Goal: Task Accomplishment & Management: Complete application form

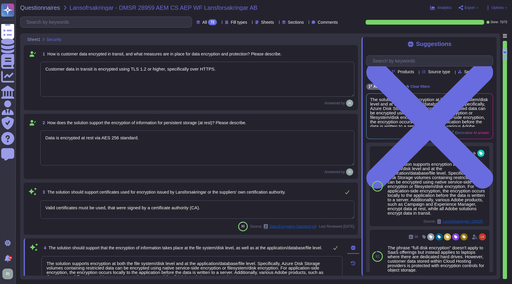
type textarea "Customer data in transit is encrypted using TLS 1.2 or higher, specifically ove…"
type textarea "Data is encrypted at rest via AES 256 standard."
type textarea "Valid certificates must be used, that were signed by a certificate authority (C…"
type textarea "The solution supports encryption at both the file system/disk level and at the …"
type textarea "Our solution supports client-side encryption, where encryption occurs locally t…"
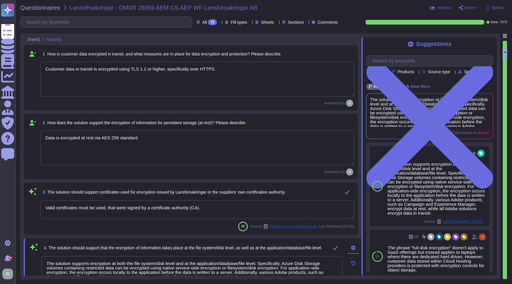
type textarea "The solution supports Customer Managed Keys (CMK) for certain products, allowin…"
type textarea "Adobe ensures appropriate levels of security for customer data, including the m…"
type textarea "To ensure that external handling of strictly confidential information does not …"
type textarea "Adobe takes the handling of all customer data very seriously, especially when i…"
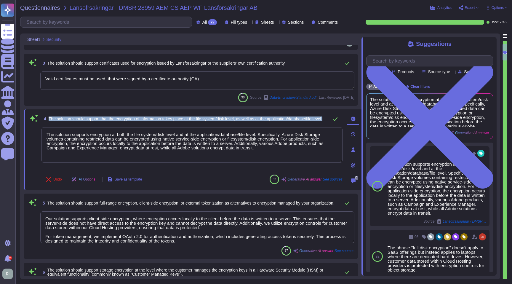
scroll to position [108, 0]
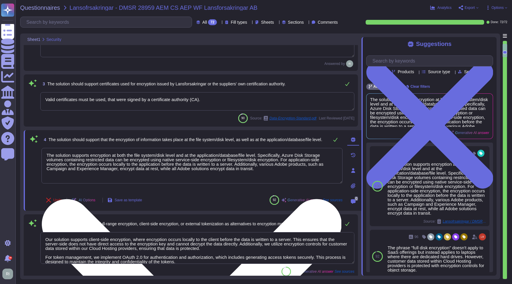
click at [153, 168] on textarea "The solution supports encryption at both the file system/disk level and at the …" at bounding box center [192, 166] width 301 height 36
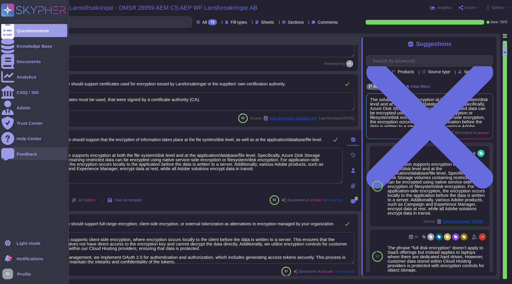
drag, startPoint x: 271, startPoint y: 169, endPoint x: 21, endPoint y: 152, distance: 250.8
click at [20, 152] on div "Questionnaires Knowledge Base Documents Analytics CAIQ / SIG Admin Trust Center…" at bounding box center [256, 142] width 512 height 284
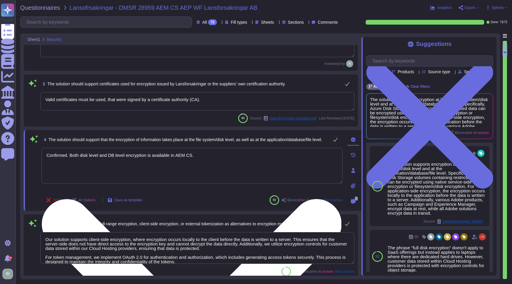
drag, startPoint x: 196, startPoint y: 156, endPoint x: 112, endPoint y: 151, distance: 84.1
click at [15, 152] on div "Questionnaires Knowledge Base Documents Analytics CAIQ / SIG Admin Trust Center…" at bounding box center [256, 142] width 512 height 284
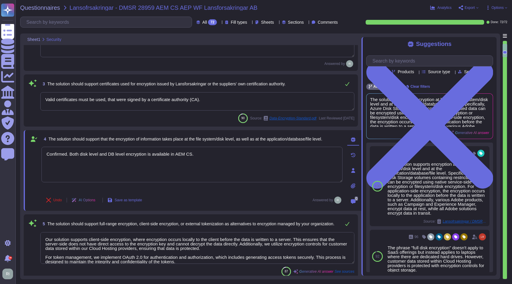
type textarea "Confirmed. Both disk level and DB level encryption is available in AEM CS."
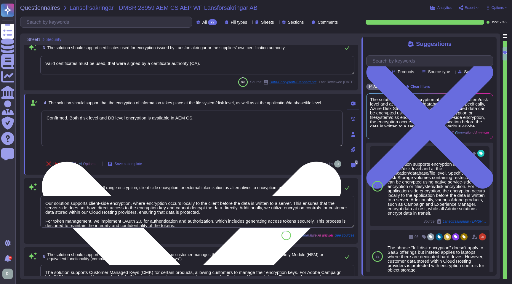
scroll to position [237, 0]
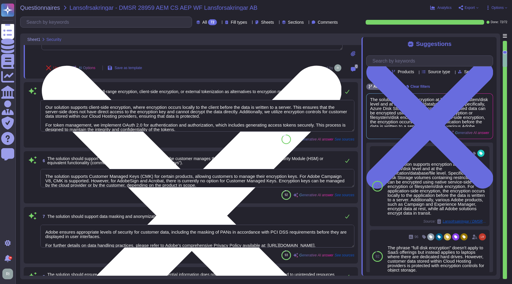
type textarea "Adobe takes the handling of all customer data very seriously, especially when i…"
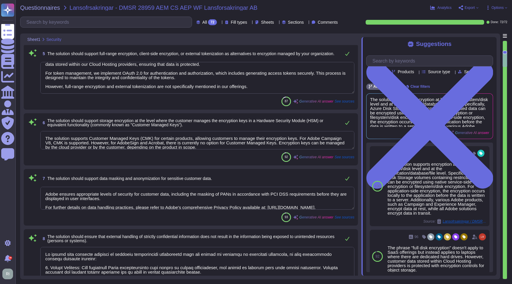
scroll to position [5, 0]
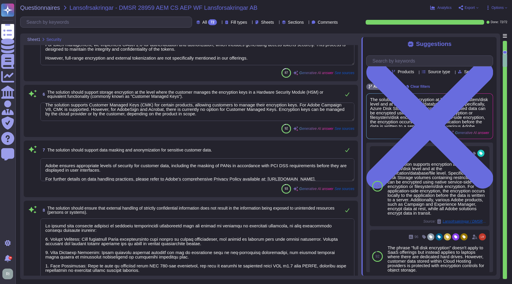
type textarea "Adobe has implemented necessary measures for the appropriate isolation and segm…"
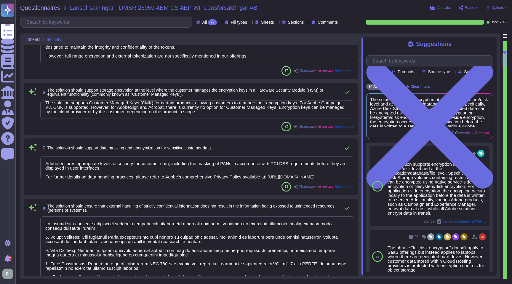
drag, startPoint x: 45, startPoint y: 106, endPoint x: 271, endPoint y: 120, distance: 226.6
click at [273, 121] on div "6 The solution should support storage encryption at the level where the custome…" at bounding box center [190, 108] width 327 height 45
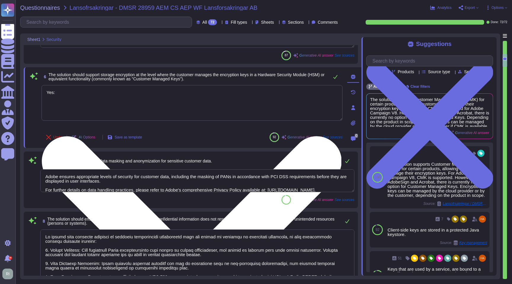
paste textarea "[URL][DOMAIN_NAME]"
type textarea "Yes: [URL][DOMAIN_NAME]"
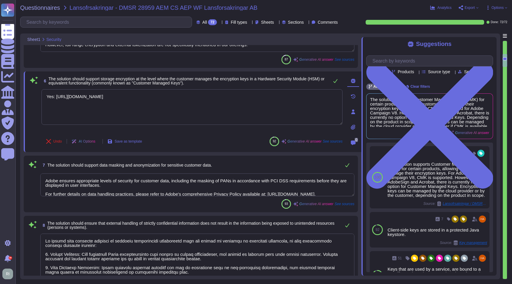
scroll to position [9, 0]
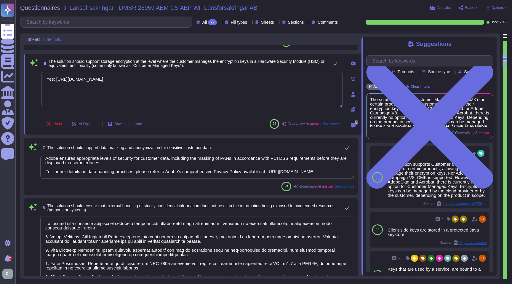
type textarea "Adobe has implemented necessary measures for the appropriate isolation and segm…"
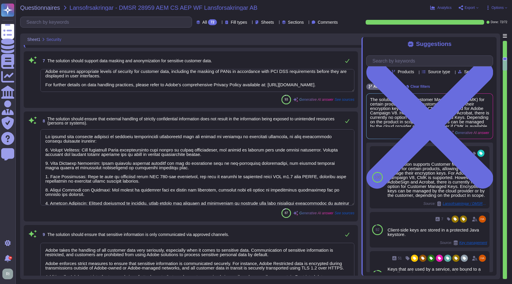
type textarea "Yes: [URL][DOMAIN_NAME]"
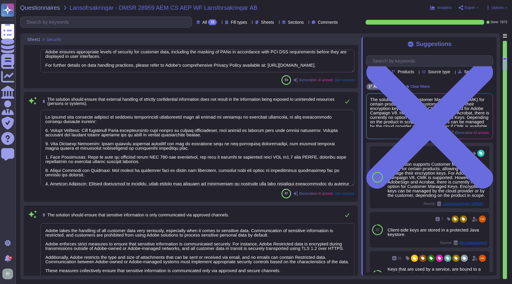
type textarea "All server equipment, development machines, phone systems, file and mail server…"
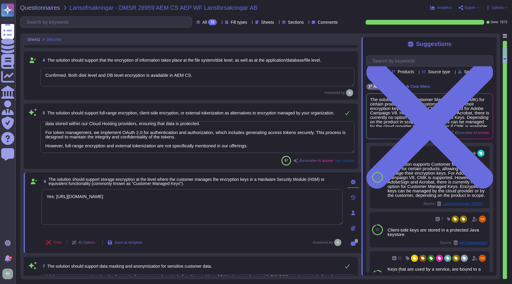
type textarea "Customer data in transit is encrypted using TLS 1.2 or higher, specifically ove…"
type textarea "Data is encrypted at rest via AES 256 standard."
type textarea "Valid certificates must be used, that were signed by a certificate authority (C…"
type textarea "Confirmed. Both disk level and DB level encryption is available in AEM CS."
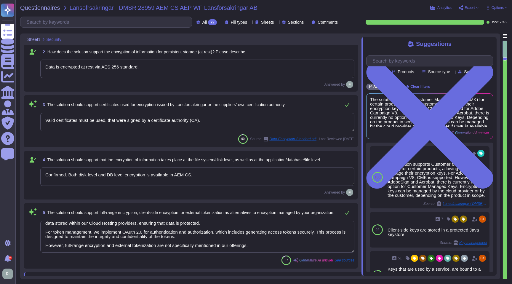
scroll to position [0, 0]
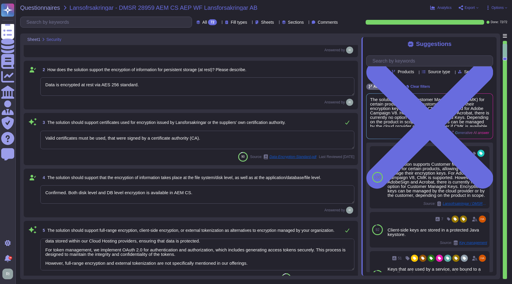
type textarea "To ensure that external handling of strictly confidential information does not …"
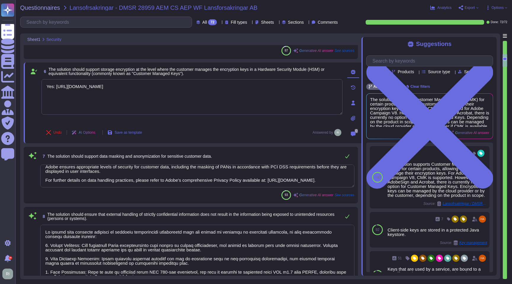
type textarea "Adobe takes the handling of all customer data very seriously, especially when i…"
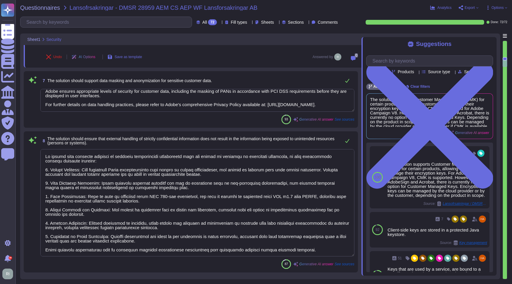
type textarea "Adobe has implemented necessary measures for the appropriate isolation and segm…"
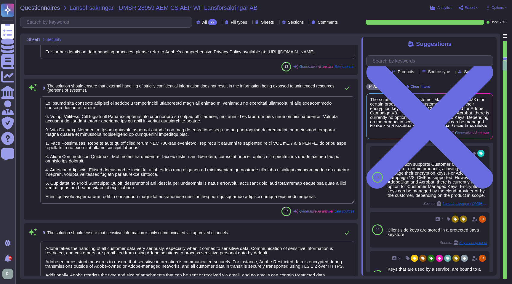
scroll to position [382, 0]
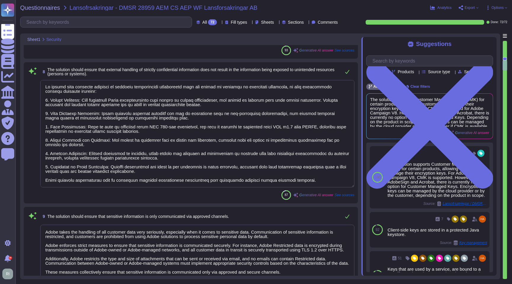
type textarea "All server equipment, development machines, phone systems, file and mail server…"
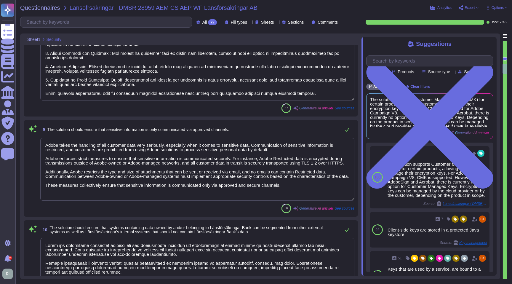
type textarea "Adobe conducts penetration testing on a regular basis, specifically on an annua…"
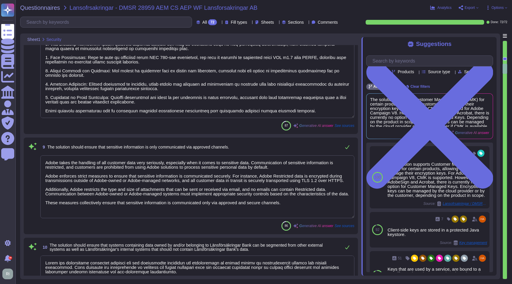
scroll to position [0, 0]
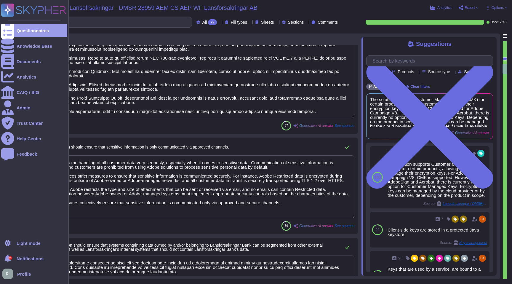
drag, startPoint x: 150, startPoint y: 93, endPoint x: 0, endPoint y: 35, distance: 160.7
click at [0, 35] on div "Questionnaires Knowledge Base Documents Analytics CAIQ / SIG Admin Trust Center…" at bounding box center [256, 142] width 512 height 284
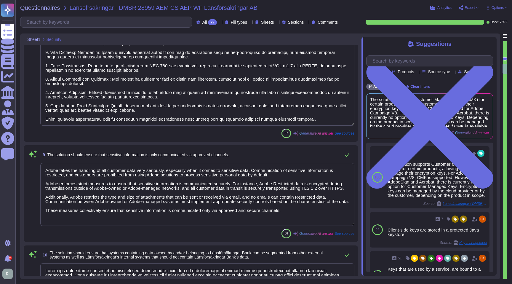
scroll to position [376, 0]
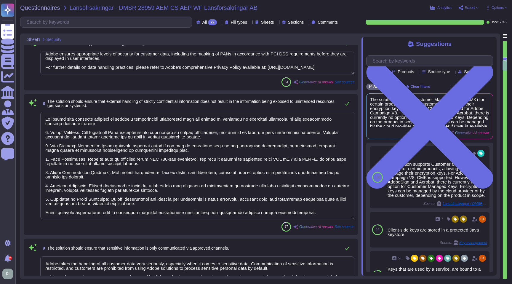
type textarea "Our solution supports client-side encryption, where encryption occurs locally t…"
click at [311, 205] on textarea at bounding box center [197, 165] width 314 height 107
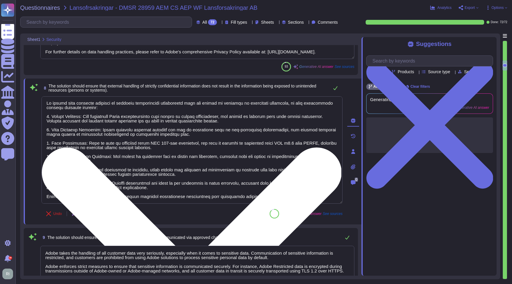
drag, startPoint x: 318, startPoint y: 198, endPoint x: 52, endPoint y: 114, distance: 279.0
click at [47, 103] on textarea at bounding box center [192, 149] width 301 height 107
type textarea "C"
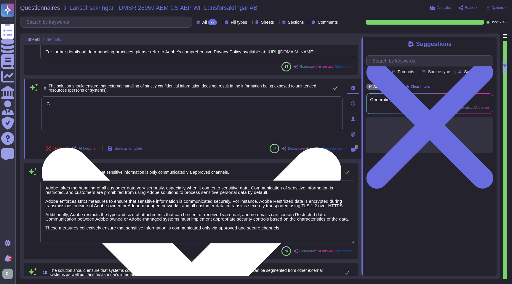
type textarea "All server equipment, development machines, phone systems, file and mail server…"
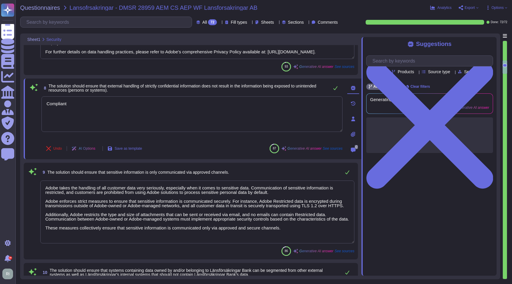
type textarea "Compliant"
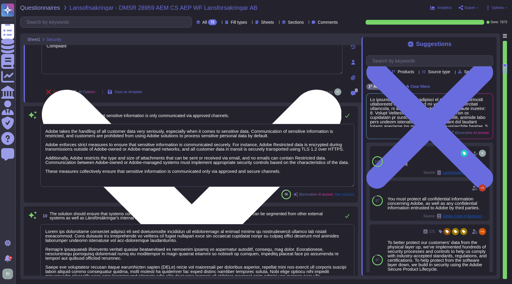
type textarea "Adobe conducts penetration testing on a regular basis, specifically on an annua…"
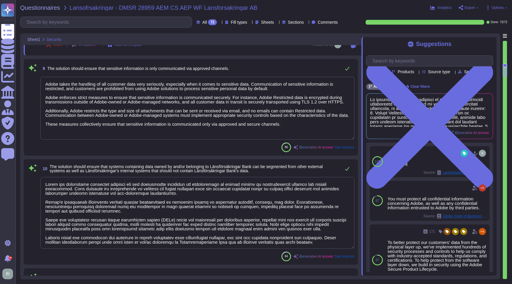
drag, startPoint x: 293, startPoint y: 134, endPoint x: 28, endPoint y: 72, distance: 272.7
click at [28, 72] on div "9 The solution should ensure that sensitive information is only communicated vi…" at bounding box center [190, 108] width 327 height 90
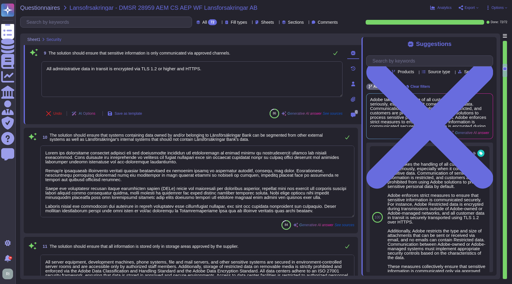
type textarea "All administrative data in transit is encrypted via TLS 1.2 or higher and HTTPS."
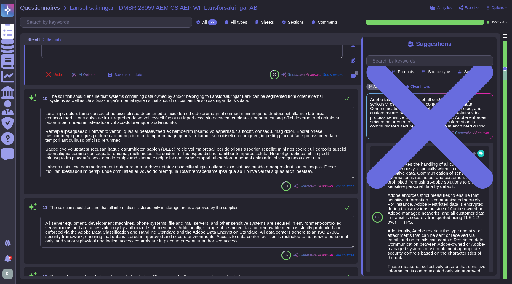
type textarea "The supplier assesses the security of third-party integrations and plugins thro…"
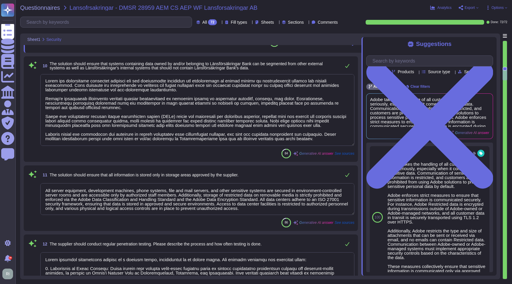
scroll to position [546, 0]
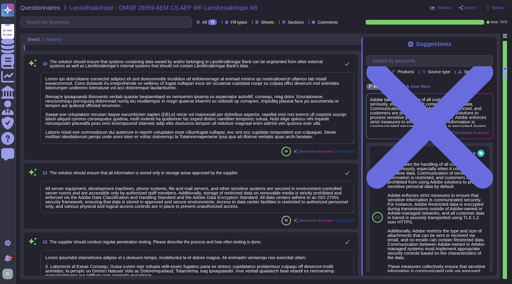
type textarea "All administrative data in transit is encrypted via TLS 1.2 or higher and HTTPS."
drag, startPoint x: 174, startPoint y: 110, endPoint x: 18, endPoint y: 66, distance: 162.1
click at [18, 66] on div "Questionnaires Lansofrsakringar - DMSR 28959 AEM CS AEP WF Lansforsakringar AB …" at bounding box center [263, 142] width 497 height 284
click at [129, 99] on textarea at bounding box center [197, 108] width 314 height 72
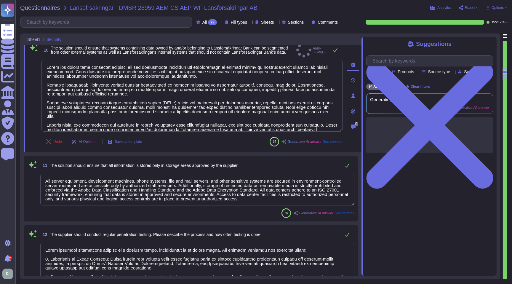
type textarea "Adobe has implemented necessary measures for the appropriate isolation and segm…"
click at [417, 71] on div "Products" at bounding box center [404, 71] width 25 height 4
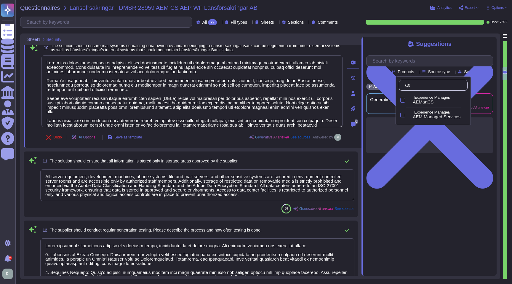
type input "aem"
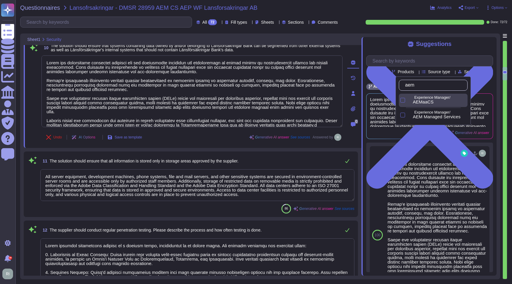
drag, startPoint x: 403, startPoint y: 100, endPoint x: 404, endPoint y: 107, distance: 6.6
click at [403, 100] on div at bounding box center [403, 100] width 5 height 5
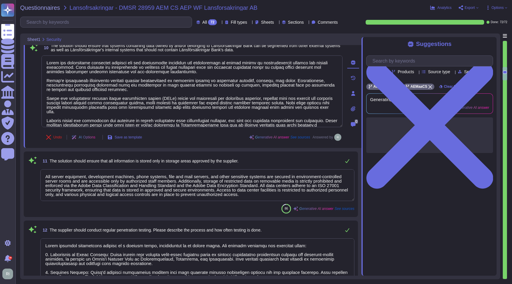
click at [451, 198] on div "Suggestions Team Products Source type Section Tags Adobe Wide AEMaaCS Clear fil…" at bounding box center [429, 156] width 135 height 239
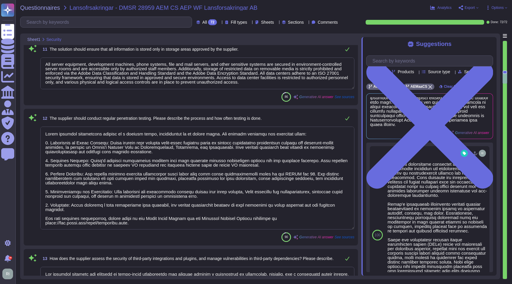
scroll to position [658, 0]
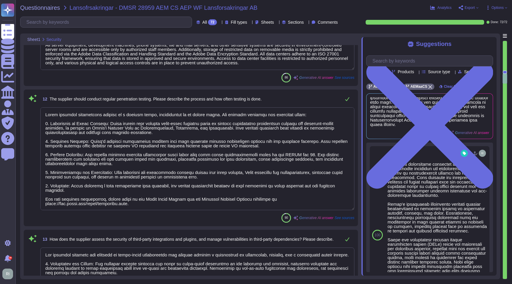
type textarea "Adobe implements several mechanisms for anomaly detection and fraud prevention:…"
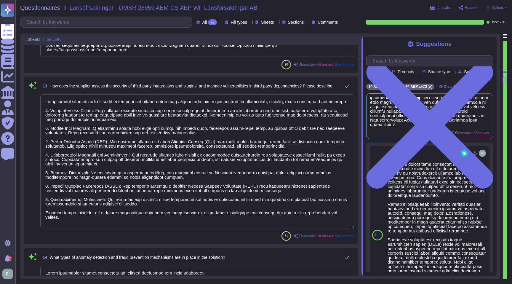
scroll to position [830, 0]
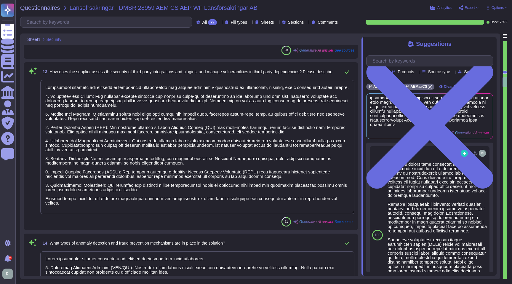
type textarea "Adobe employs a comprehensive approach to secure its APIs against threats, incl…"
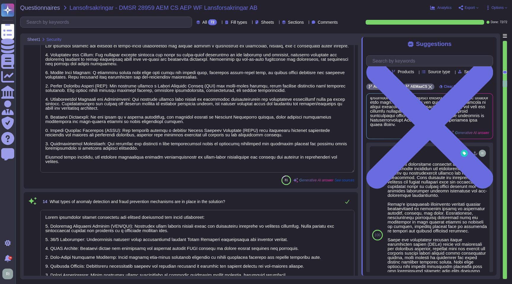
scroll to position [874, 0]
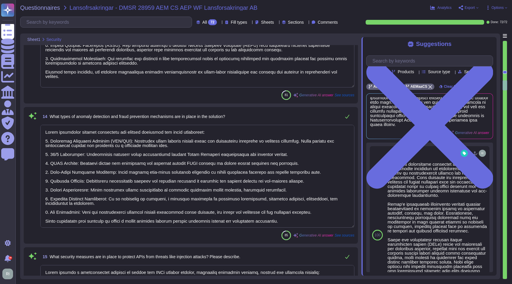
type textarea "Lorem ipsumdo s ametconsectet adipisci el seddoeiu temporinc utlab et doloremag…"
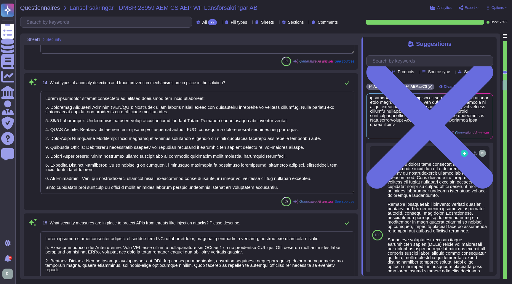
scroll to position [988, 0]
click at [498, 6] on span "Options" at bounding box center [498, 8] width 12 height 4
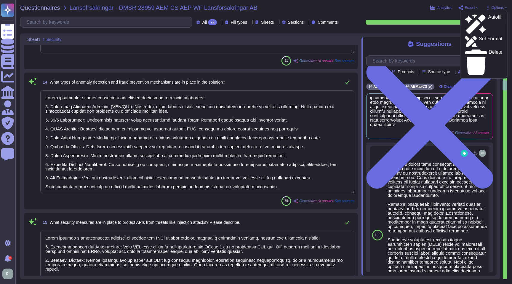
click at [499, 1] on div "Questionnaires Lansofrsakringar - DMSR 28959 AEM CS AEP WF Lansforsakringar AB …" at bounding box center [263, 142] width 497 height 284
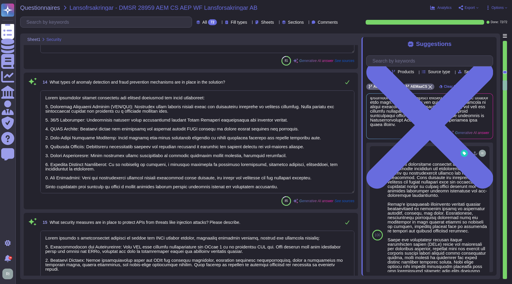
scroll to position [86, 0]
click at [296, 22] on div "Sections" at bounding box center [294, 22] width 24 height 4
click at [296, 22] on span "Sections" at bounding box center [296, 22] width 16 height 4
click at [468, 8] on span "Export" at bounding box center [470, 8] width 10 height 4
click at [499, 7] on span "Options" at bounding box center [498, 8] width 12 height 4
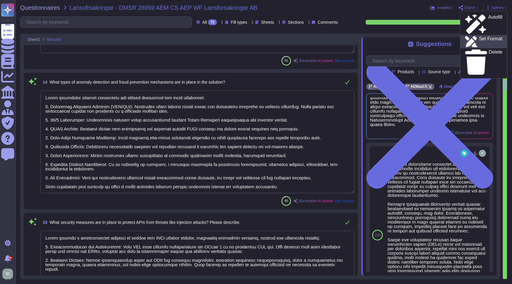
click at [481, 36] on p "Set Format" at bounding box center [490, 41] width 23 height 11
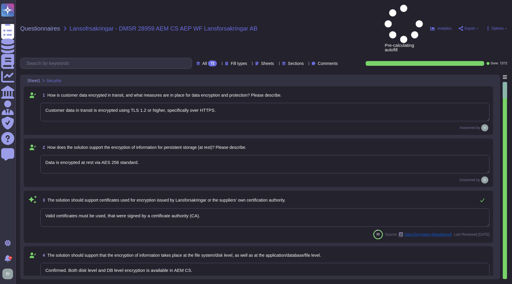
type textarea "Customer data in transit is encrypted using TLS 1.2 or higher, specifically ove…"
type textarea "Data is encrypted at rest via AES 256 standard."
type textarea "Valid certificates must be used, that were signed by a certificate authority (C…"
type textarea "Confirmed. Both disk level and DB level encryption is available in AEM CS."
type textarea "Our solution supports client-side encryption, where encryption occurs locally t…"
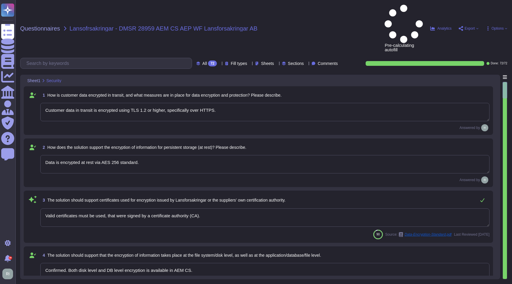
type textarea "Yes: [URL][DOMAIN_NAME]"
type textarea "Adobe ensures appropriate levels of security for customer data, including the m…"
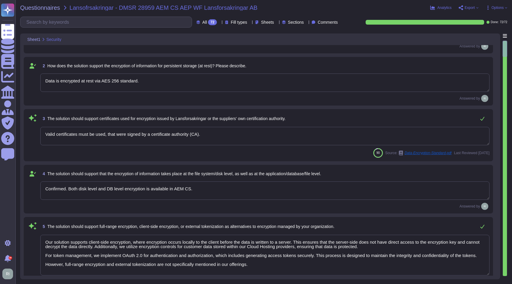
type textarea "Compliant"
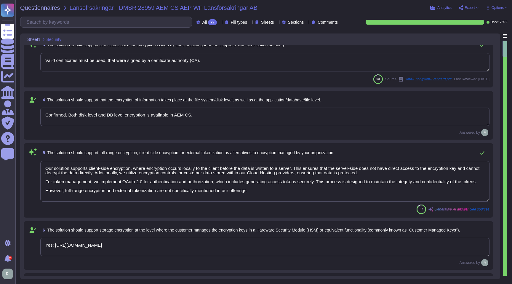
scroll to position [124, 0]
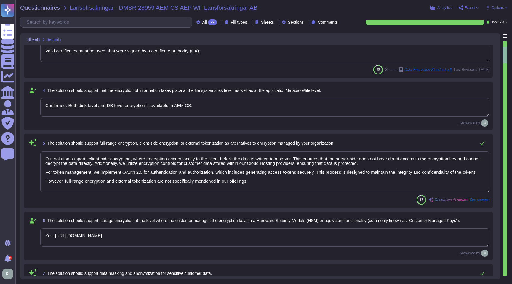
type textarea "All administrative data in transit is encrypted via TLS 1.2 or higher and HTTPS."
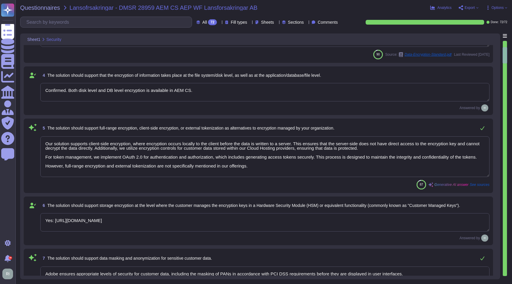
type textarea "Adobe has implemented necessary measures for the appropriate isolation and segm…"
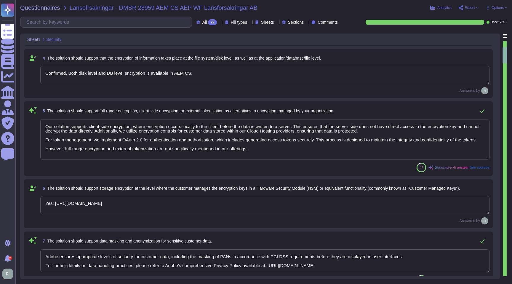
scroll to position [221, 0]
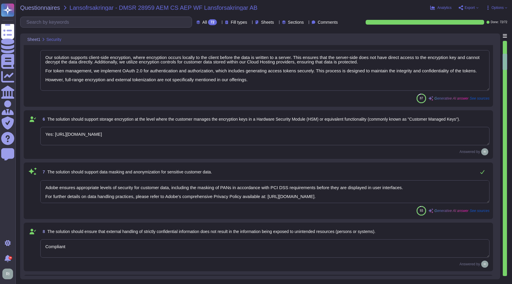
type textarea "All server equipment, development machines, phone systems, file and mail server…"
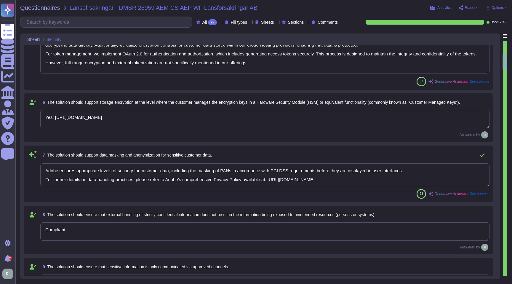
scroll to position [239, 0]
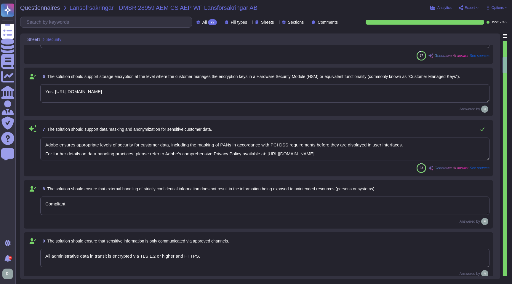
type textarea "Adobe conducts penetration testing on a regular basis, specifically on an annua…"
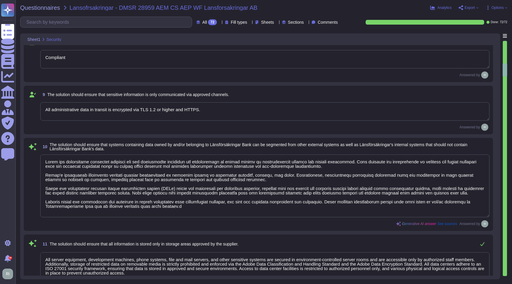
type textarea "The supplier assesses the security of third-party integrations and plugins thro…"
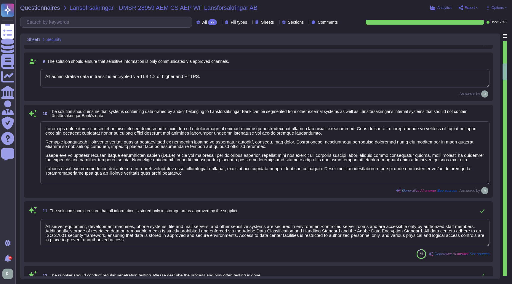
scroll to position [554, 0]
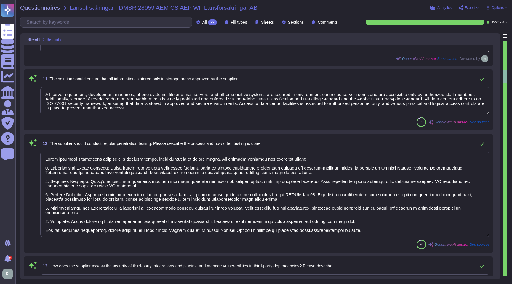
type textarea "Adobe implements several mechanisms for anomaly detection and fraud prevention:…"
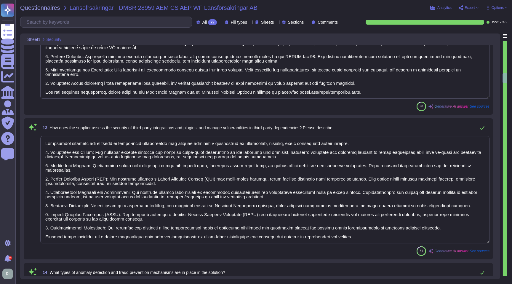
scroll to position [716, 0]
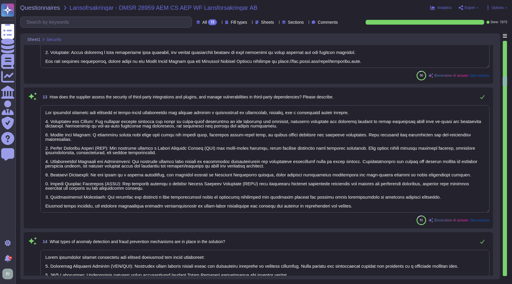
type textarea "Adobe employs a comprehensive approach to secure its APIs against threats, incl…"
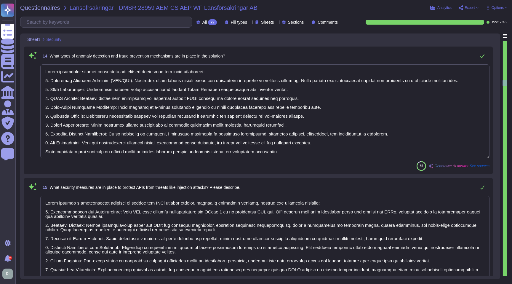
scroll to position [908, 0]
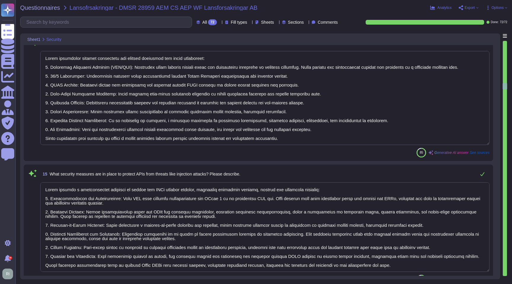
type textarea "Lorem ipsumdo s ametconsectet adipisci el seddoeiu temporinc utlab et doloremag…"
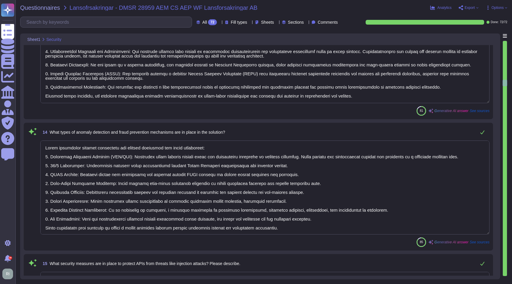
scroll to position [790, 0]
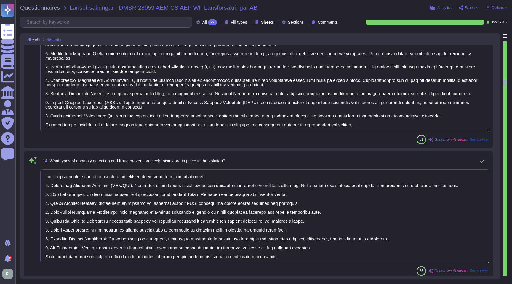
click at [472, 5] on div "Analytics Export Options" at bounding box center [446, 8] width 123 height 6
click at [472, 9] on span "Export" at bounding box center [470, 8] width 10 height 4
click at [484, 36] on p "Download" at bounding box center [490, 44] width 21 height 17
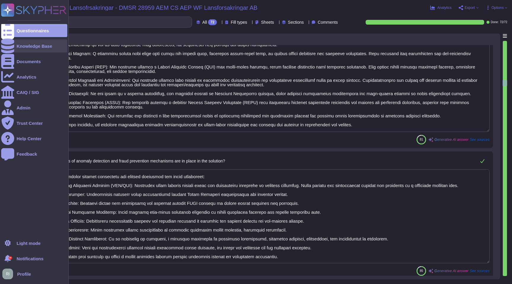
click at [27, 44] on div "Knowledge Base" at bounding box center [35, 46] width 36 height 4
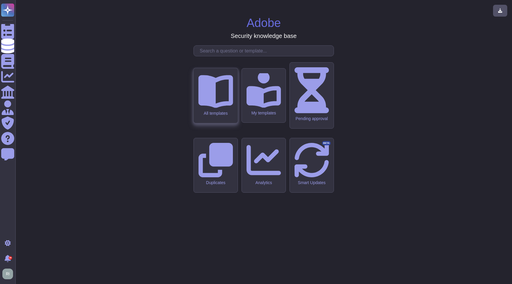
click at [206, 117] on div "All templates" at bounding box center [216, 95] width 44 height 55
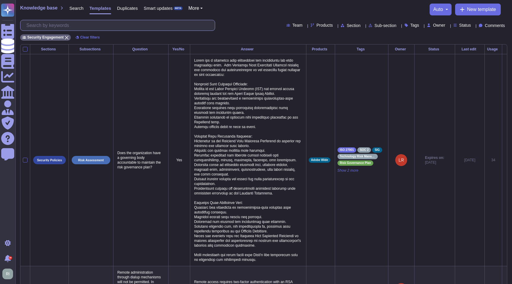
click at [123, 26] on input "text" at bounding box center [119, 25] width 192 height 10
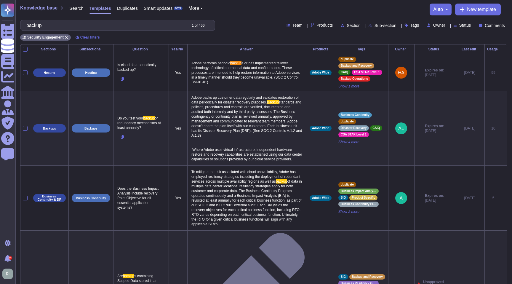
type input "backup"
click at [317, 27] on span "Products" at bounding box center [325, 25] width 16 height 4
click at [287, 55] on div at bounding box center [287, 53] width 5 height 5
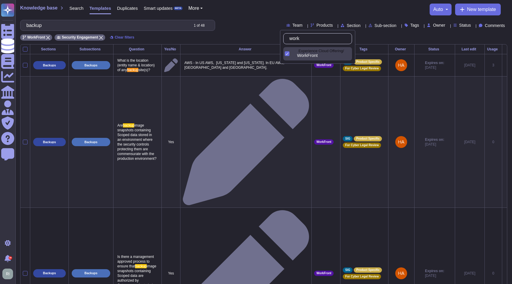
drag, startPoint x: 313, startPoint y: 40, endPoint x: 291, endPoint y: 37, distance: 21.8
click at [293, 37] on input "work" at bounding box center [319, 39] width 65 height 10
click at [291, 54] on div "Experience Cloud Offering/ Experience Platform" at bounding box center [317, 53] width 69 height 13
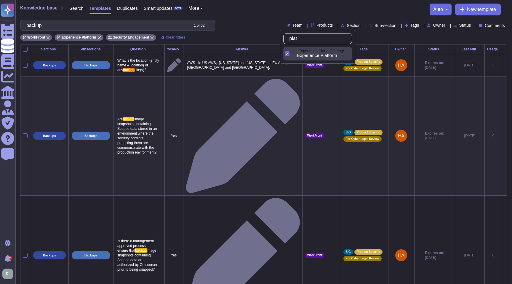
click at [310, 38] on input "plat" at bounding box center [319, 39] width 65 height 10
type input "p"
click at [286, 54] on div at bounding box center [287, 53] width 5 height 5
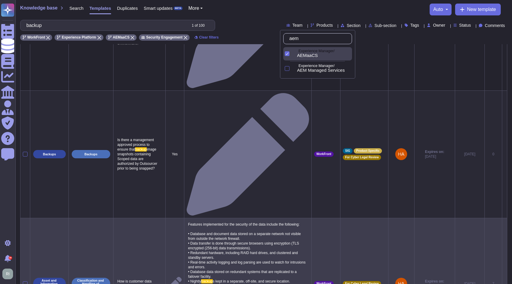
scroll to position [223, 0]
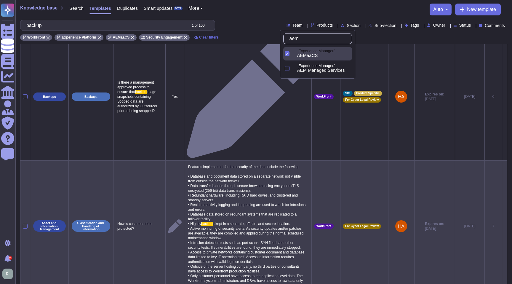
type input "aem"
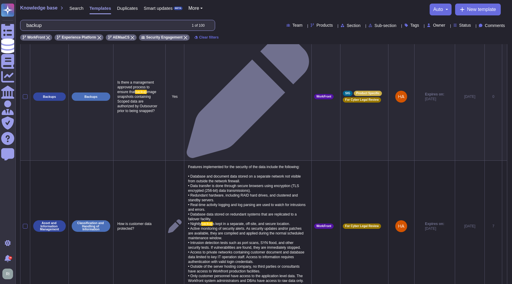
click at [102, 24] on input "backup" at bounding box center [104, 25] width 163 height 10
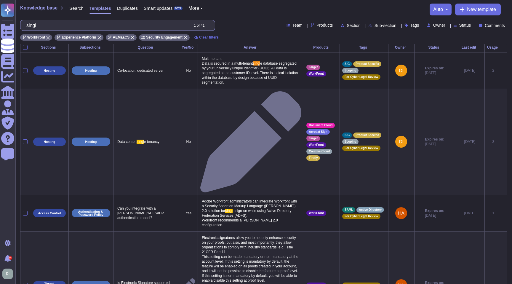
scroll to position [0, 0]
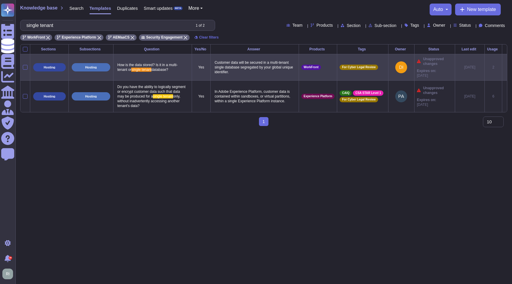
type input "single tenant"
drag, startPoint x: 253, startPoint y: 73, endPoint x: 208, endPoint y: 61, distance: 46.1
click at [213, 61] on p "Customer data will be secured in a multi-tenant single database segregated by y…" at bounding box center [254, 67] width 83 height 17
type textarea "Customer data will be secured in a multi-tenant single database segregated by y…"
drag, startPoint x: 230, startPoint y: 66, endPoint x: 254, endPoint y: 75, distance: 25.3
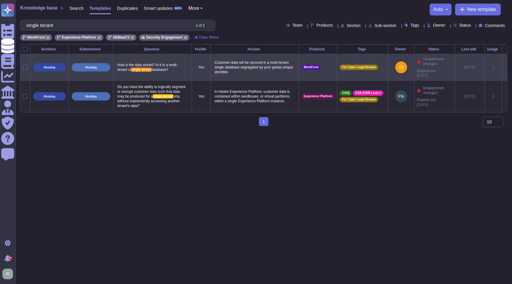
click at [254, 75] on p "Customer data will be secured in a multi-tenant single database segregated by y…" at bounding box center [254, 67] width 83 height 17
type textarea "Customer data will be secured in a multi-tenant single database segregated by y…"
drag, startPoint x: 209, startPoint y: 61, endPoint x: 261, endPoint y: 72, distance: 53.3
click at [263, 73] on textarea "Customer data will be secured in a multi-tenant single database segregated by y…" at bounding box center [254, 69] width 82 height 20
